Goal: Task Accomplishment & Management: Use online tool/utility

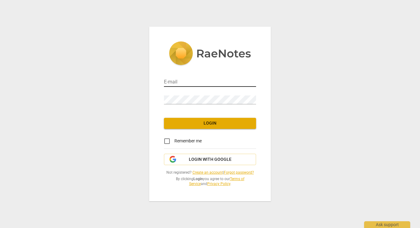
click at [187, 79] on input "email" at bounding box center [210, 82] width 92 height 9
type input "[EMAIL_ADDRESS][DOMAIN_NAME]"
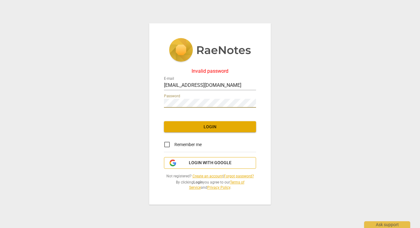
click at [201, 164] on span "Login with Google" at bounding box center [210, 163] width 43 height 6
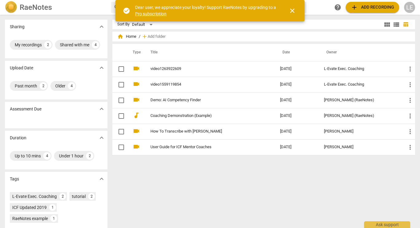
click at [291, 9] on span "close" at bounding box center [291, 10] width 7 height 7
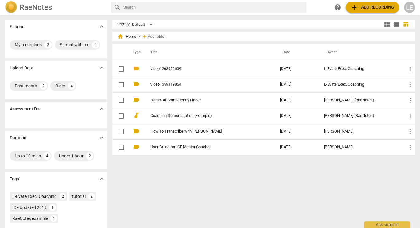
click at [353, 6] on span "add" at bounding box center [353, 7] width 7 height 7
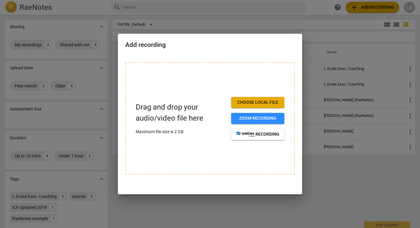
click at [249, 100] on span "Choose local file" at bounding box center [257, 102] width 43 height 6
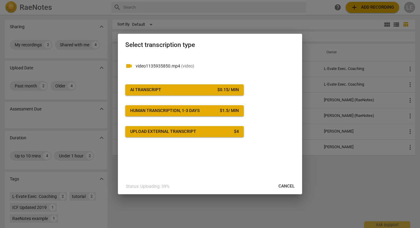
click at [195, 92] on span "AI Transcript $ 0.15 / min" at bounding box center [184, 90] width 109 height 6
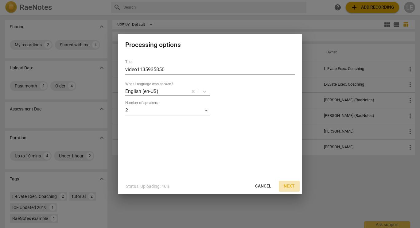
click at [289, 187] on span "Next" at bounding box center [288, 186] width 11 height 6
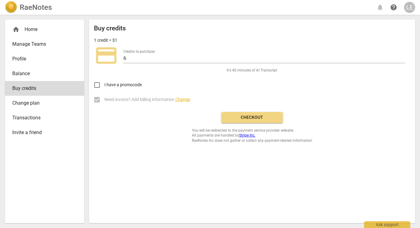
click at [249, 117] on span "Checkout" at bounding box center [252, 117] width 52 height 6
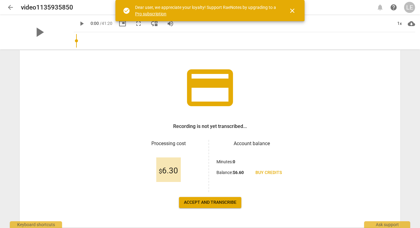
scroll to position [49, 0]
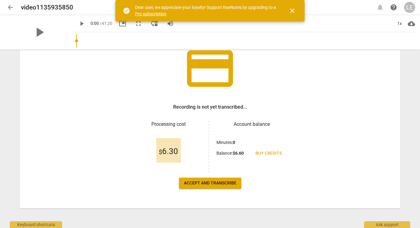
click at [223, 186] on span "Accept and transcribe" at bounding box center [210, 183] width 52 height 6
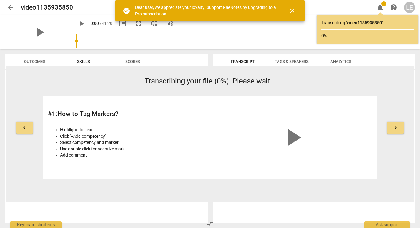
click at [291, 9] on span "close" at bounding box center [291, 10] width 7 height 7
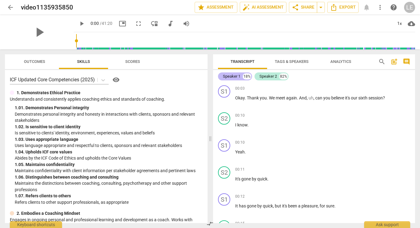
click at [229, 76] on div "Speaker 1" at bounding box center [231, 76] width 17 height 6
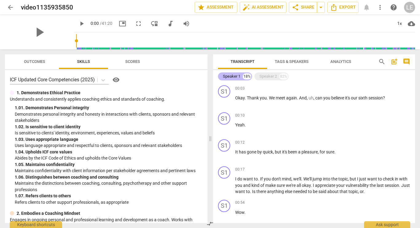
click at [229, 76] on div "Speaker 1" at bounding box center [231, 76] width 17 height 6
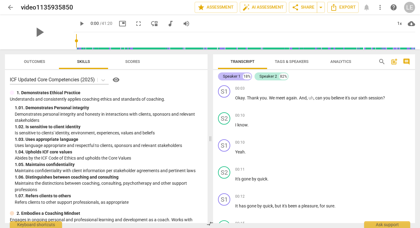
click at [229, 76] on div "Speaker 1" at bounding box center [231, 76] width 17 height 6
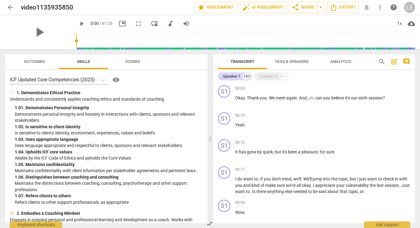
click at [306, 61] on span "Tags & Speakers" at bounding box center [292, 61] width 34 height 5
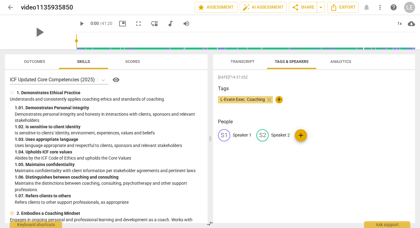
click at [243, 135] on p "Speaker 1" at bounding box center [242, 135] width 19 height 6
type input "Coach - Leah"
click at [324, 135] on p "Speaker 2" at bounding box center [320, 135] width 19 height 6
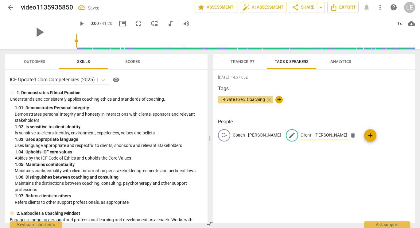
type input "Client - Wendy"
click at [383, 171] on div "2025-10-08T14:37:05Z Tags L-Evate Exec. Coaching close + People C- Coach - Leah…" at bounding box center [314, 146] width 202 height 153
click at [340, 63] on span "Analytics" at bounding box center [340, 61] width 21 height 5
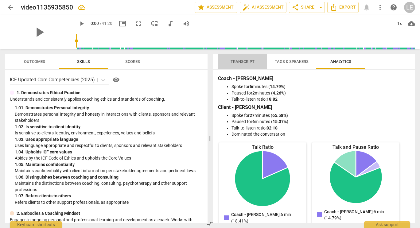
click at [250, 60] on span "Transcript" at bounding box center [242, 61] width 24 height 5
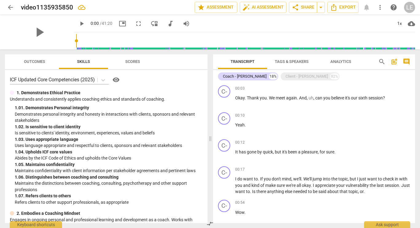
click at [294, 61] on span "Tags & Speakers" at bounding box center [292, 61] width 34 height 5
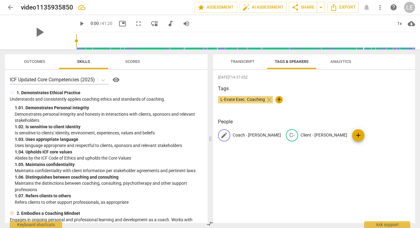
click at [249, 135] on p "Coach - Leah" at bounding box center [257, 135] width 48 height 6
click at [249, 135] on input "Coach - Leah" at bounding box center [257, 135] width 49 height 10
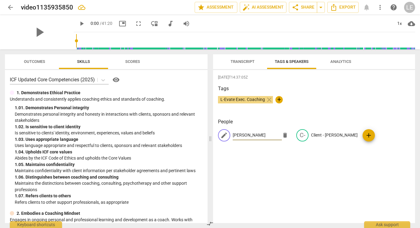
click at [254, 135] on input "Leah" at bounding box center [257, 135] width 49 height 10
type input "Leah-Coach"
click at [315, 136] on p "Client - Wendy" at bounding box center [334, 135] width 47 height 6
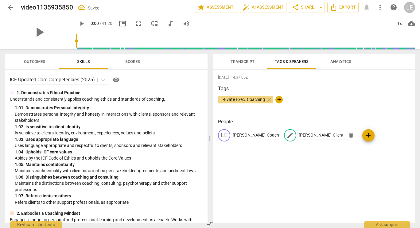
type input "Wendy-Client"
click at [356, 175] on div "2025-10-08T14:37:05Z Tags L-Evate Exec. Coaching close + People LE Leah-Coach e…" at bounding box center [314, 146] width 202 height 153
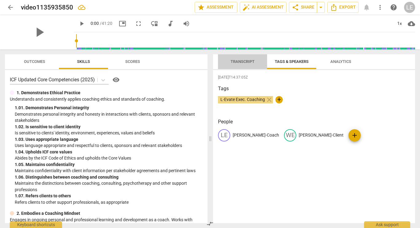
click at [241, 61] on span "Transcript" at bounding box center [242, 61] width 24 height 5
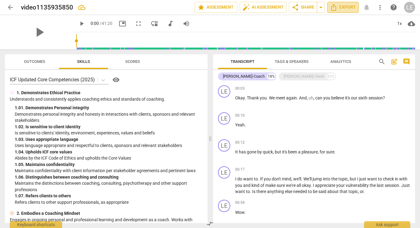
click at [345, 5] on span "Export" at bounding box center [343, 7] width 26 height 7
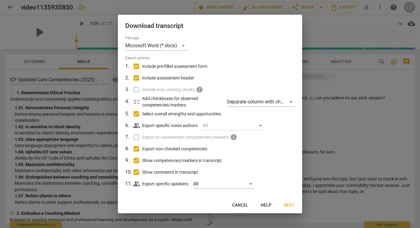
scroll to position [5, 0]
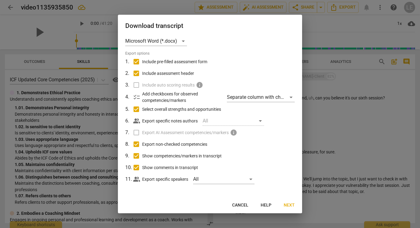
click at [287, 205] on span "Next" at bounding box center [288, 205] width 11 height 6
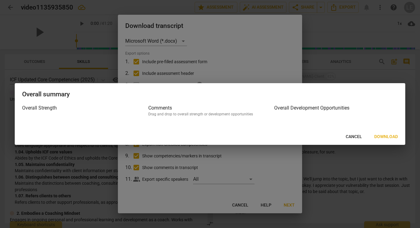
click at [378, 137] on span "Download" at bounding box center [386, 137] width 24 height 6
